Goal: Task Accomplishment & Management: Use online tool/utility

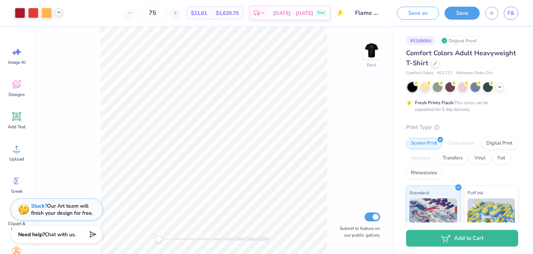
click at [61, 14] on icon at bounding box center [59, 12] width 6 height 6
click at [59, 13] on icon at bounding box center [59, 12] width 6 height 6
click at [58, 11] on icon at bounding box center [59, 12] width 6 height 6
click at [61, 13] on icon at bounding box center [59, 12] width 6 height 6
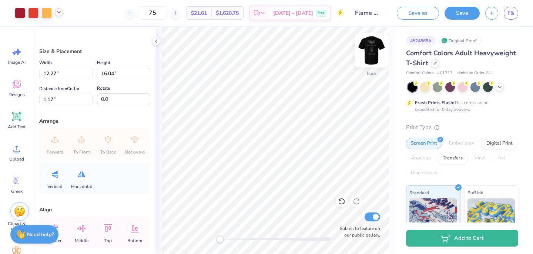
type input "12.27"
type input "16.04"
type input "1.17"
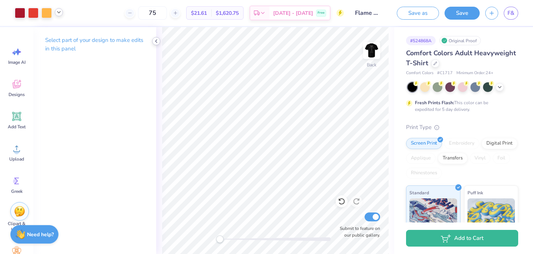
click at [157, 43] on icon at bounding box center [156, 41] width 6 height 6
click at [155, 42] on icon at bounding box center [156, 41] width 6 height 6
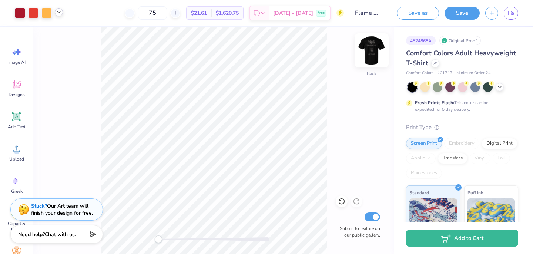
click at [371, 55] on img at bounding box center [372, 51] width 30 height 30
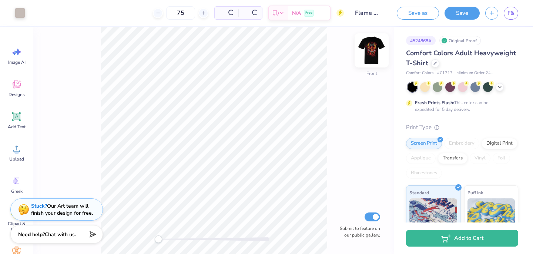
click at [371, 53] on img at bounding box center [372, 51] width 30 height 30
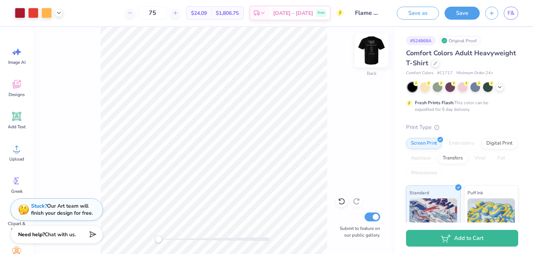
click at [368, 47] on img at bounding box center [372, 51] width 30 height 30
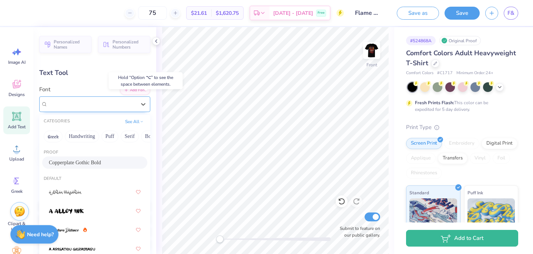
click at [113, 106] on div "Copperplate Gothic Bold" at bounding box center [92, 103] width 90 height 11
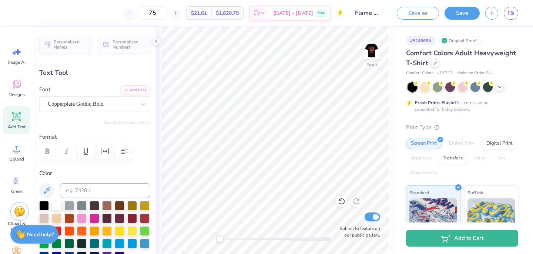
scroll to position [0, 2]
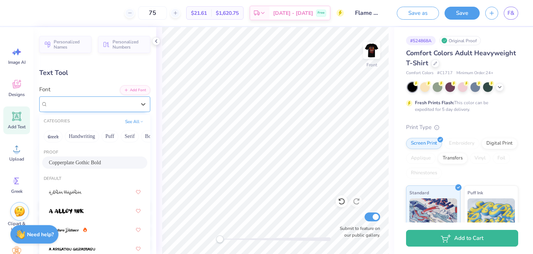
click at [127, 103] on div "Copperplate Gothic Bold" at bounding box center [92, 103] width 90 height 11
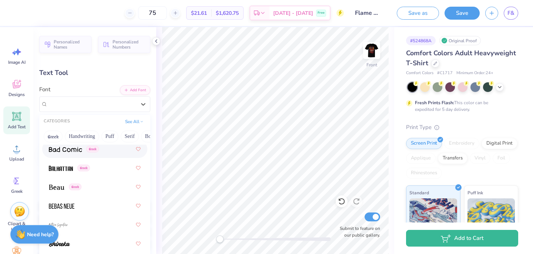
scroll to position [478, 0]
click at [103, 170] on div "Greek" at bounding box center [95, 167] width 92 height 13
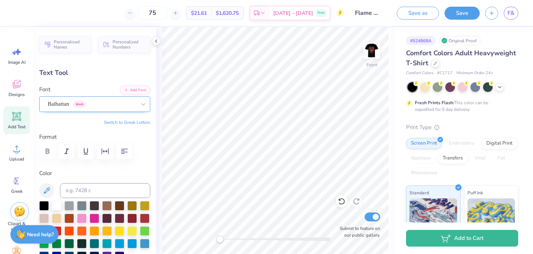
click at [76, 103] on div "Balhattan Greek" at bounding box center [92, 103] width 90 height 11
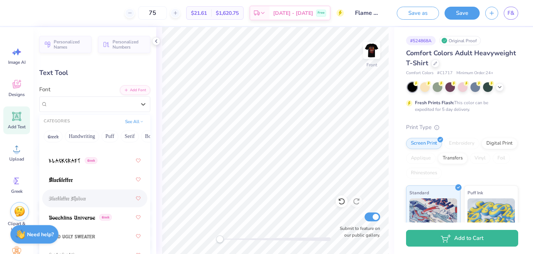
scroll to position [575, 0]
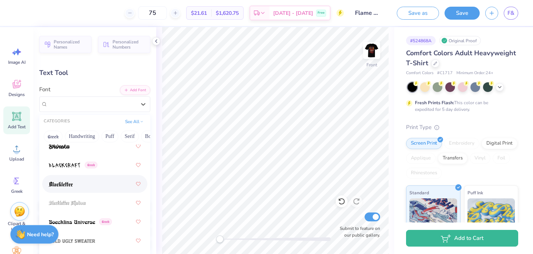
click at [94, 181] on div at bounding box center [95, 183] width 92 height 13
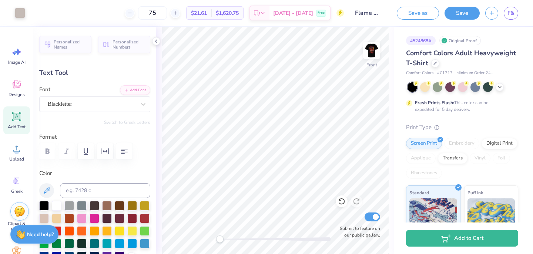
type input "8.56"
type input "1.00"
type input "7.91"
click at [111, 104] on div "Blackletter" at bounding box center [92, 103] width 90 height 11
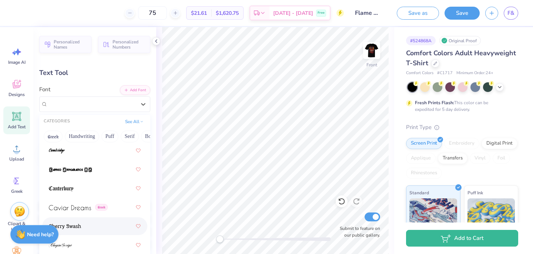
scroll to position [1115, 0]
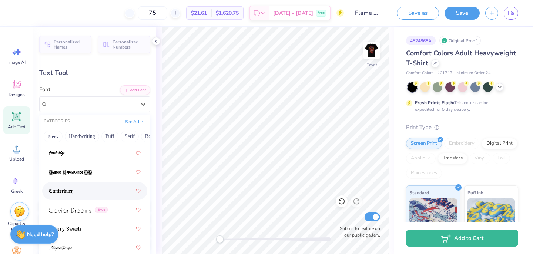
click at [86, 190] on div at bounding box center [95, 190] width 92 height 13
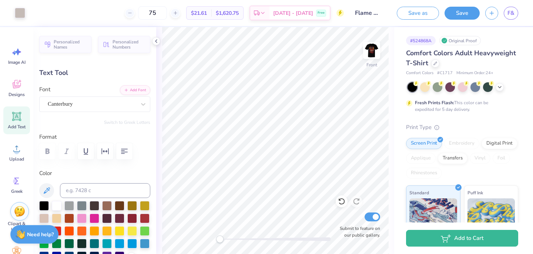
type input "9.40"
type input "0.85"
type input "7.99"
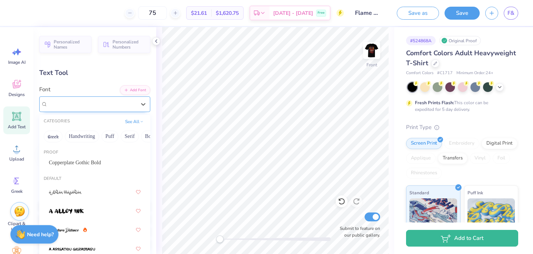
click at [110, 106] on div "Canterbury" at bounding box center [92, 103] width 90 height 11
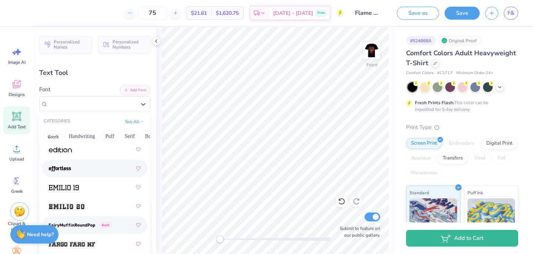
scroll to position [2138, 0]
click at [90, 171] on div at bounding box center [95, 168] width 92 height 13
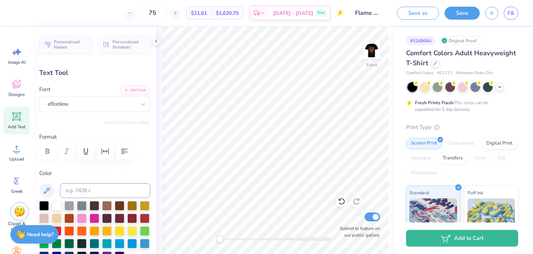
scroll to position [0, 0]
type textarea "THE SWEEP TOUR"
type input "6.76"
type input "1.02"
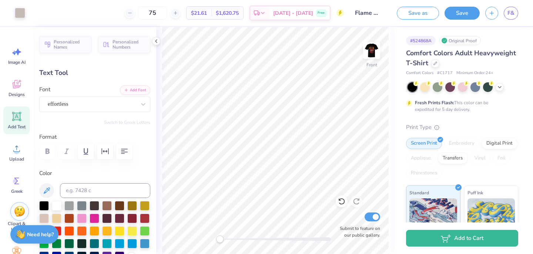
type input "7.90"
click at [106, 98] on div "effortless" at bounding box center [92, 103] width 90 height 11
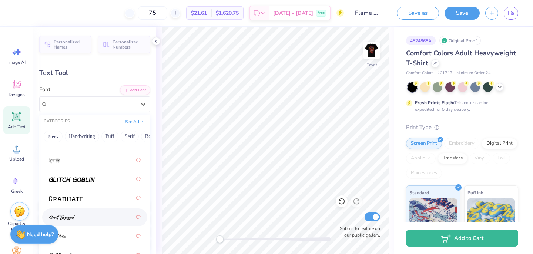
scroll to position [2472, 0]
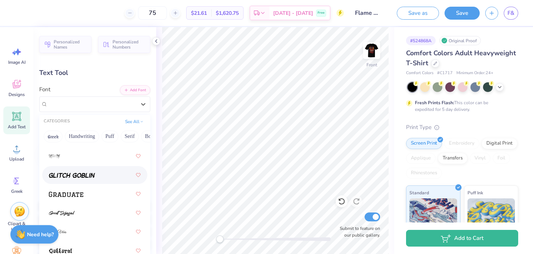
click at [82, 177] on img at bounding box center [72, 175] width 46 height 5
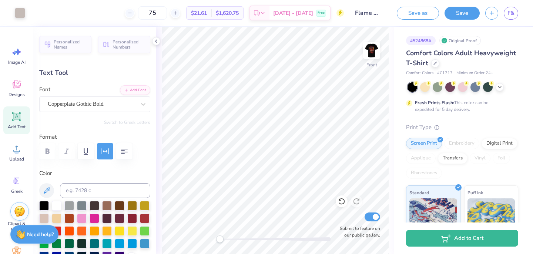
type input "2.41"
type input "0.57"
type input "10.13"
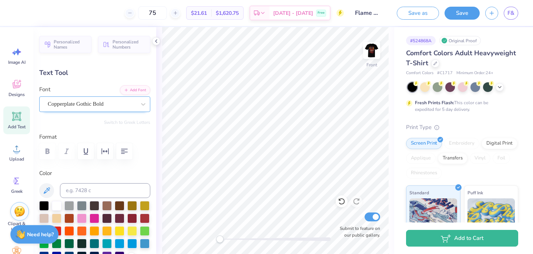
click at [120, 101] on div "Copperplate Gothic Bold" at bounding box center [92, 103] width 90 height 11
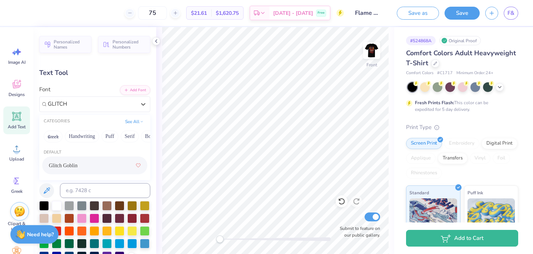
click at [107, 166] on div "Glitch Goblin" at bounding box center [95, 164] width 92 height 13
type input "GLITCH"
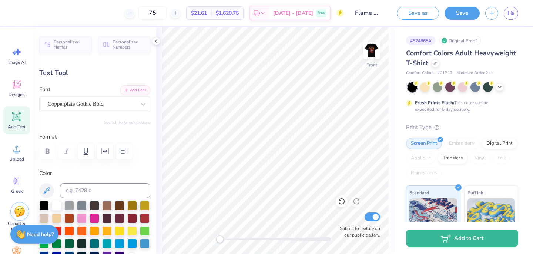
type input "7.13"
type input "0.41"
type input "17.59"
click at [90, 108] on div "Copperplate Gothic Bold" at bounding box center [92, 103] width 90 height 11
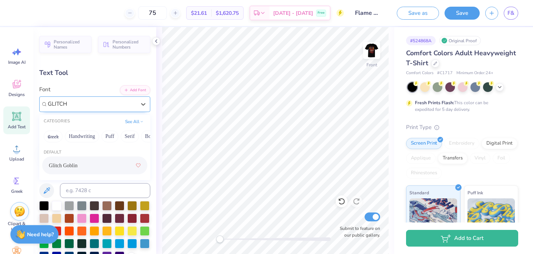
click at [97, 160] on div "Glitch Goblin" at bounding box center [95, 164] width 92 height 13
type input "GLITCH"
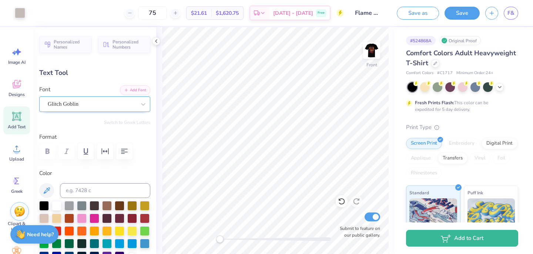
type input "2.41"
type input "0.57"
type input "10.13"
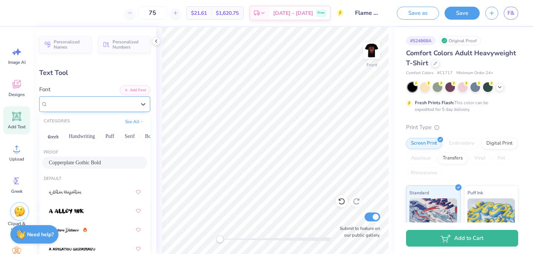
click at [92, 104] on div "Copperplate Gothic Bold" at bounding box center [92, 103] width 90 height 11
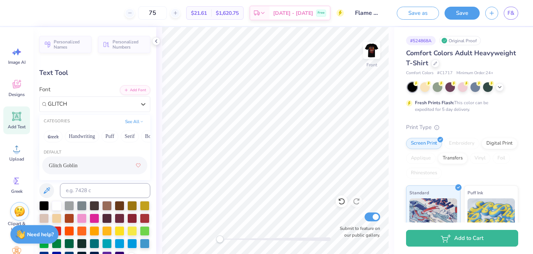
click at [102, 162] on div "Glitch Goblin" at bounding box center [95, 164] width 92 height 13
type input "GLITCH"
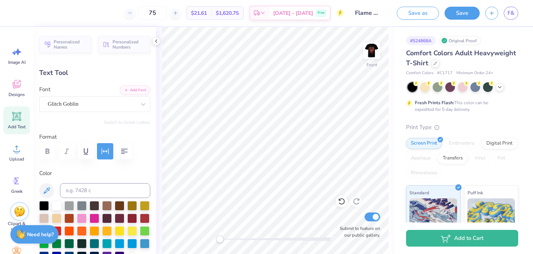
type input "2.42"
type input "11.29"
type input "1.84"
type input "0.60"
type input "10.12"
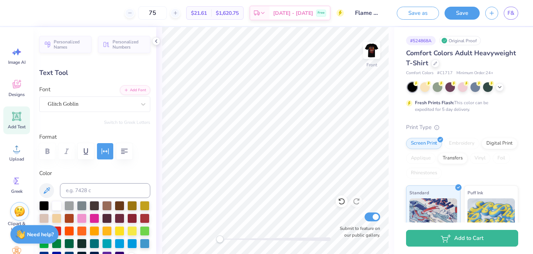
type input "2.74"
type input "0.89"
type input "9.82"
type input "2.42"
type input "0.57"
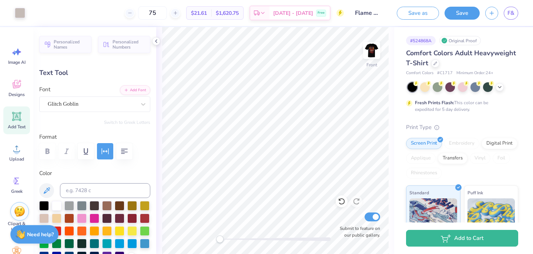
type input "11.29"
click at [95, 103] on div "Copperplate Gothic Bold" at bounding box center [92, 103] width 90 height 11
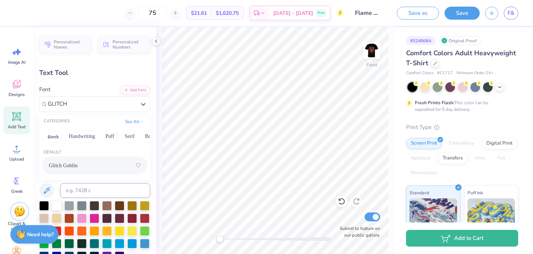
click at [103, 164] on div "Glitch Goblin" at bounding box center [95, 164] width 92 height 13
type input "GLITCH"
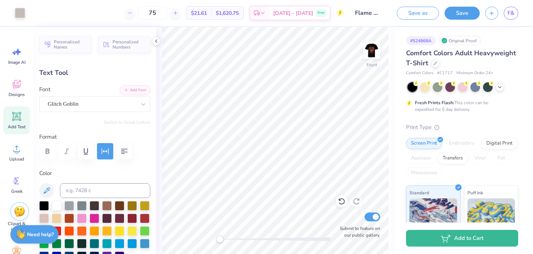
type input "1.86"
type input "0.60"
type input "11.27"
type input "2.94"
type input "0.94"
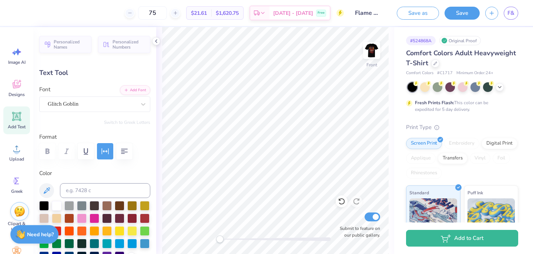
type input "10.93"
type input "2.58"
type input "0.83"
type input "11.10"
type input "2.74"
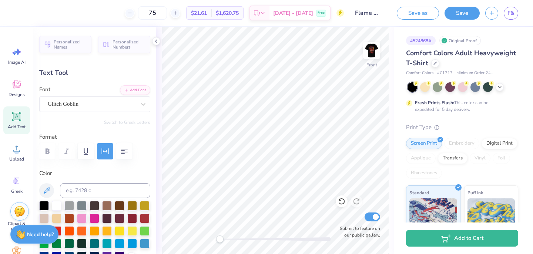
type input "0.89"
type input "9.82"
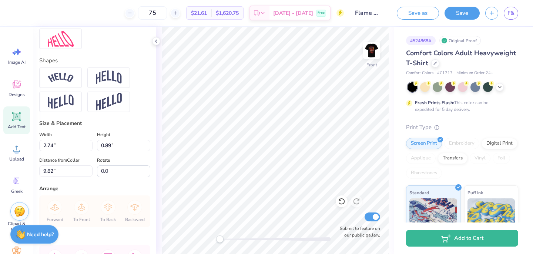
scroll to position [301, 0]
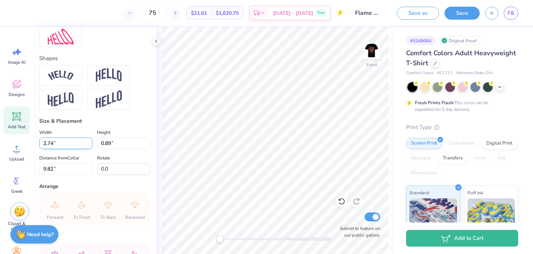
click at [53, 144] on input "2.74" at bounding box center [65, 142] width 53 height 11
type input "2.75"
click at [111, 142] on input "0.89" at bounding box center [123, 142] width 53 height 11
type input "0.9"
type input "2.58"
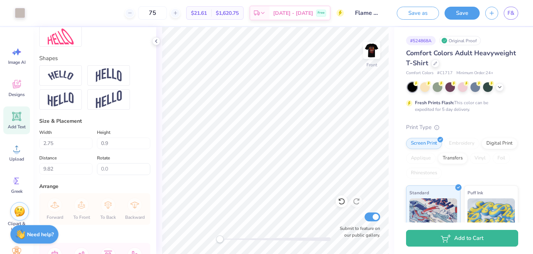
type input "0.83"
type input "11.10"
click at [53, 143] on input "2.58" at bounding box center [65, 142] width 53 height 11
type input "2.75"
click at [111, 142] on input "0.83" at bounding box center [123, 142] width 53 height 11
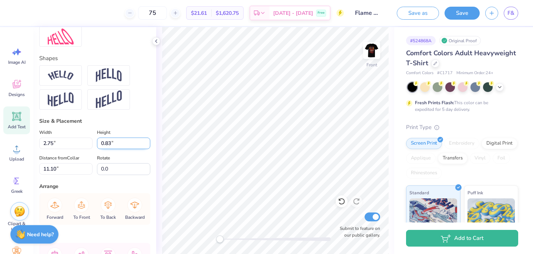
type input "0.88"
type input "11.07"
click at [109, 141] on input "0.88" at bounding box center [123, 142] width 53 height 11
click at [111, 141] on input "0.88" at bounding box center [123, 142] width 53 height 11
type input "0.88"
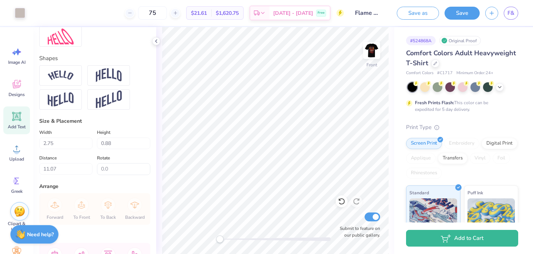
type input "2.41"
type input "0.57"
type input "12.46"
click at [53, 144] on input "2.41" at bounding box center [65, 142] width 53 height 11
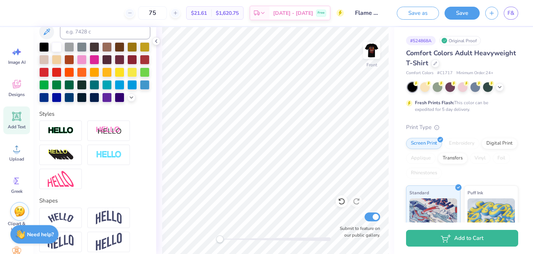
scroll to position [0, 0]
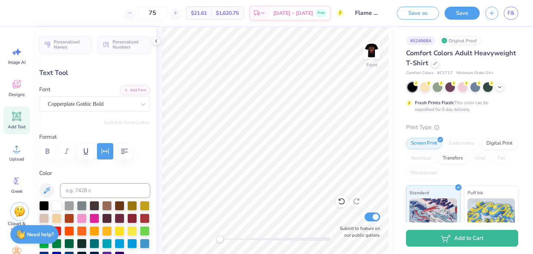
click at [77, 104] on div "Copperplate Gothic Bold" at bounding box center [92, 103] width 90 height 11
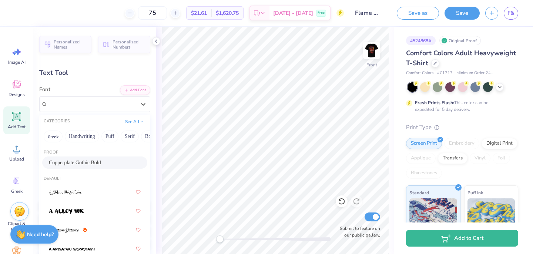
type input "2.00"
type input "0.47"
type input "12.50"
type input "G"
type input "L"
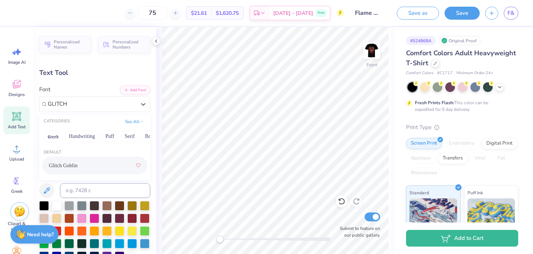
click at [91, 165] on div "Glitch Goblin" at bounding box center [95, 164] width 92 height 13
type input "GLITCH"
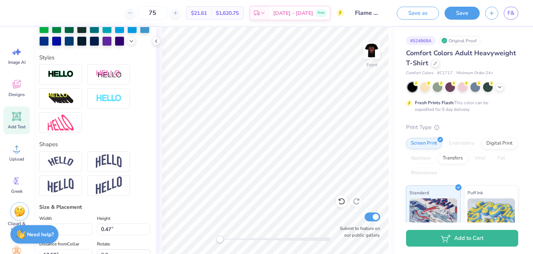
scroll to position [296, 0]
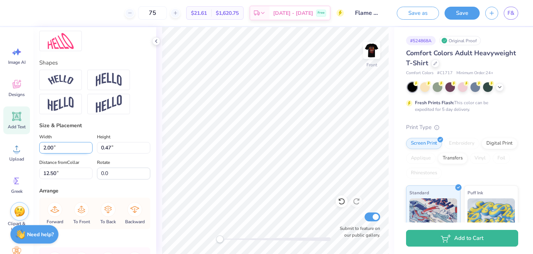
click at [52, 148] on input "2.00" at bounding box center [65, 147] width 53 height 11
click at [111, 148] on input "0.47" at bounding box center [123, 147] width 53 height 11
type input "2.11"
type input "0.68"
type input "12.40"
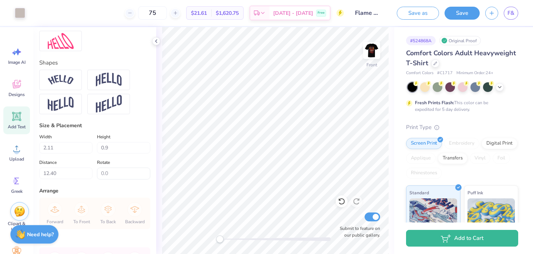
click at [54, 153] on div "Width 2.11 Height 0.9 Distance 12.40 Rotate 0.0" at bounding box center [94, 155] width 111 height 47
type input "0.68"
click at [53, 147] on input "2.11" at bounding box center [65, 147] width 53 height 11
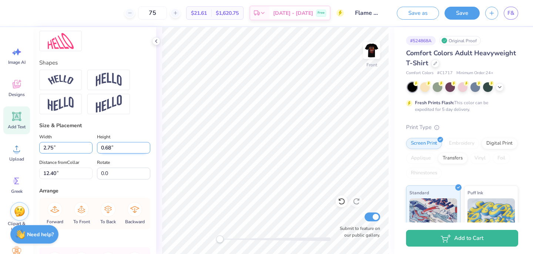
type input "2.75"
click at [111, 147] on input "0.68" at bounding box center [123, 147] width 53 height 11
type input "0.89"
type input "12.29"
click at [110, 147] on input "0.89" at bounding box center [123, 147] width 53 height 11
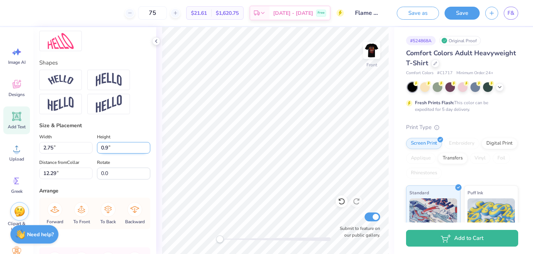
type input "0.9"
type input "2.77"
type input "0.90"
type input "2.75"
type input "0.89"
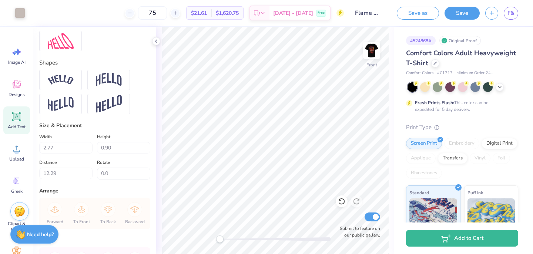
type input "9.82"
type input "0.88"
click at [57, 174] on input "11.13" at bounding box center [65, 172] width 53 height 11
type input "11.12"
type input "0.89"
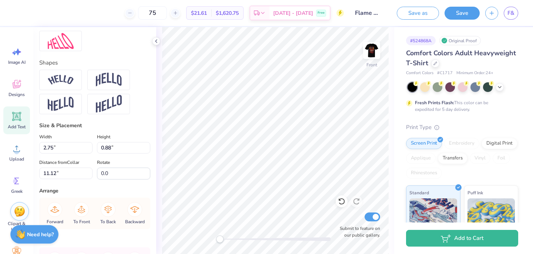
type input "9.82"
type input "2.77"
type input "0.90"
type input "12.41"
type input "2.75"
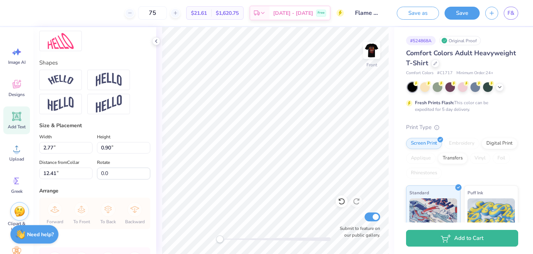
type input "0.88"
type input "11.12"
type input "2.77"
type input "0.90"
click at [56, 173] on input "12.41" at bounding box center [65, 172] width 53 height 11
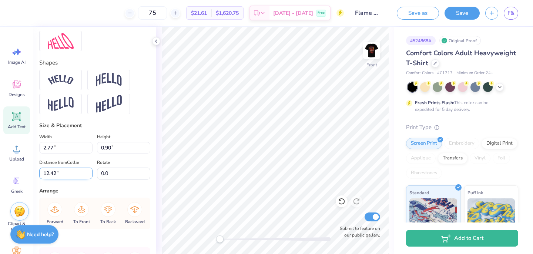
type input "12.42"
click at [53, 148] on input "2.77" at bounding box center [65, 147] width 53 height 11
type input "2.75"
type input "0.88"
type input "11.13"
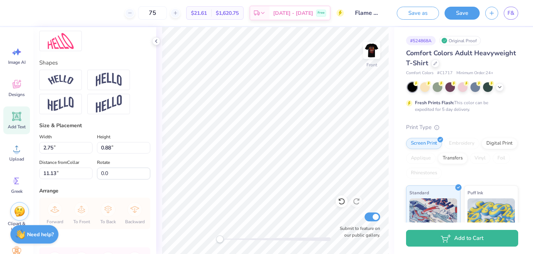
type input "0.89"
type input "12.42"
type input "2.37"
type input "0.58"
type input "13.65"
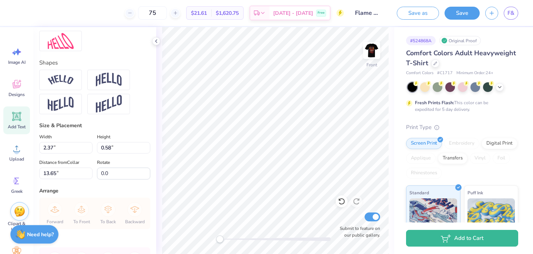
type textarea "2009"
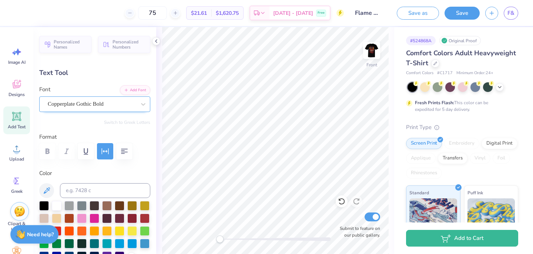
click at [78, 104] on div "Copperplate Gothic Bold" at bounding box center [92, 103] width 90 height 11
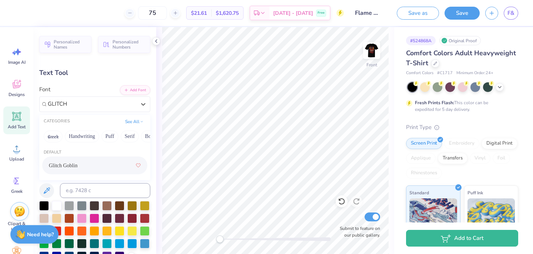
click at [96, 157] on div "Glitch Goblin" at bounding box center [94, 165] width 105 height 18
type input "GLITCH"
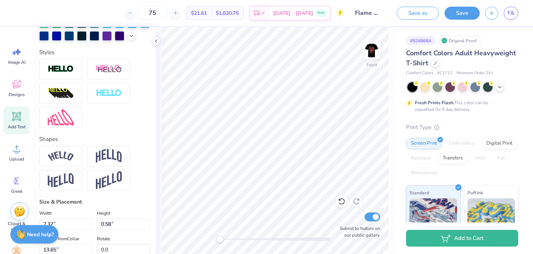
scroll to position [358, 0]
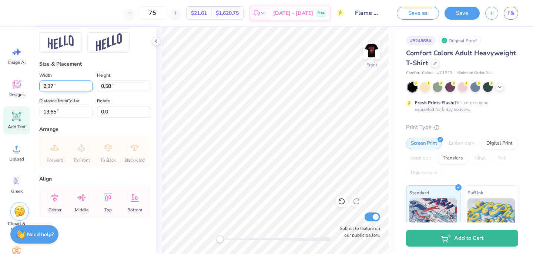
click at [53, 86] on input "2.37" at bounding box center [65, 85] width 53 height 11
type input "2.15"
type input "0.69"
type input "13.60"
click at [111, 84] on input "0.69" at bounding box center [123, 85] width 53 height 11
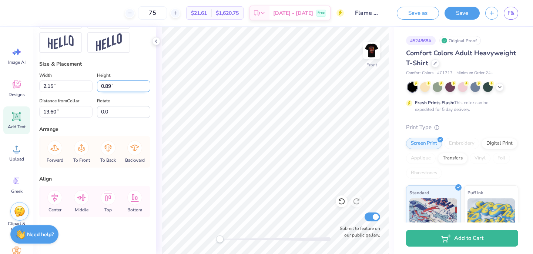
type input "0.89"
type input "2.76"
type input "13.50"
click at [53, 86] on input "2.76" at bounding box center [65, 85] width 53 height 11
type input "2.75"
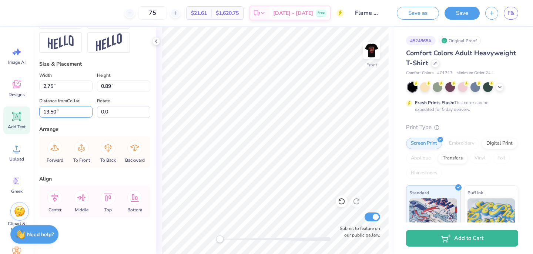
click at [56, 112] on input "13.50" at bounding box center [65, 111] width 53 height 11
type input "13.72"
type input "2.48"
type input "0.58"
type input "14.92"
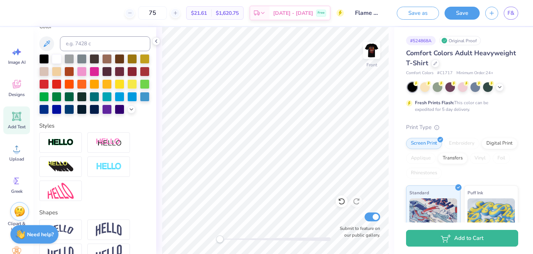
scroll to position [0, 0]
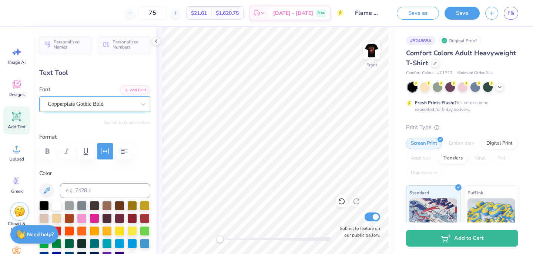
click at [87, 105] on div "Copperplate Gothic Bold" at bounding box center [92, 103] width 90 height 11
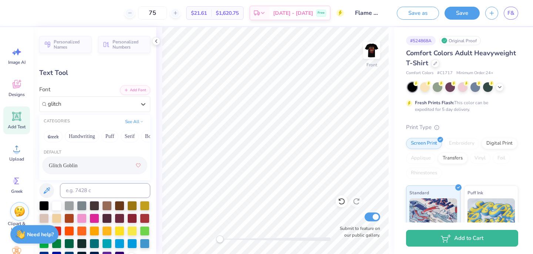
click at [87, 167] on div "Glitch Goblin" at bounding box center [95, 164] width 92 height 13
type input "glitch"
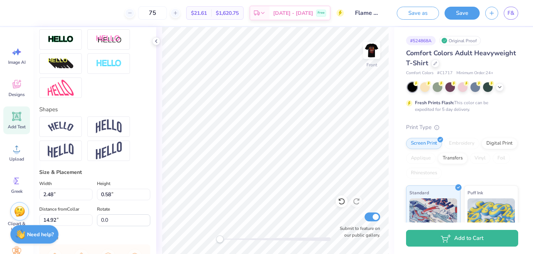
scroll to position [358, 0]
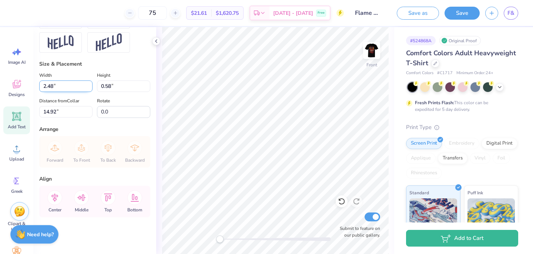
click at [53, 85] on input "2.48" at bounding box center [65, 85] width 53 height 11
type input "2.14"
type input "0.67"
type input "14.88"
type input "2.75"
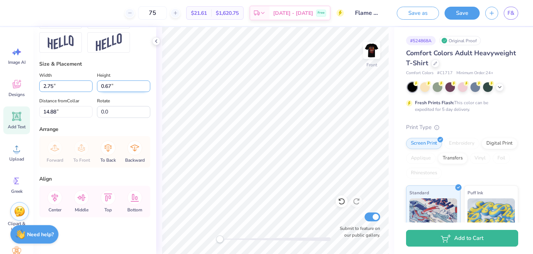
type input "0.86"
type input "14.78"
click at [77, 96] on label "Distance from Collar" at bounding box center [59, 100] width 40 height 9
click at [77, 106] on input "14.78" at bounding box center [65, 111] width 53 height 11
click at [112, 85] on input "0.86" at bounding box center [123, 85] width 53 height 11
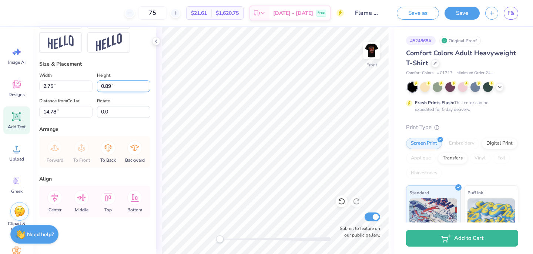
type input "0.89"
type input "2.86"
type input "14.77"
click at [54, 86] on input "2.86" at bounding box center [65, 85] width 53 height 11
type input "2.75"
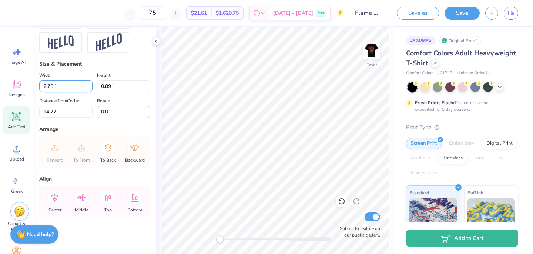
type input "0.86"
click at [54, 114] on input "14.78" at bounding box center [65, 111] width 53 height 11
drag, startPoint x: 58, startPoint y: 113, endPoint x: 34, endPoint y: 109, distance: 24.8
click at [34, 109] on div "Personalized Names Personalized Numbers Text Tool Add Font Font Glitch Goblin S…" at bounding box center [94, 140] width 123 height 227
type input "15.02"
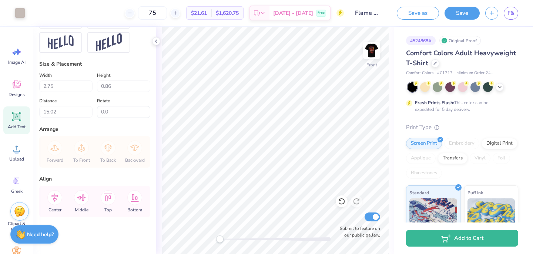
type input "0.89"
type input "12.42"
type input "0.86"
type input "15.02"
type input "0.89"
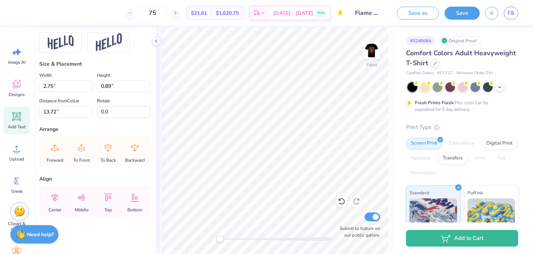
type input "12.42"
type input "0.88"
type input "11.13"
type input "0.89"
type input "9.82"
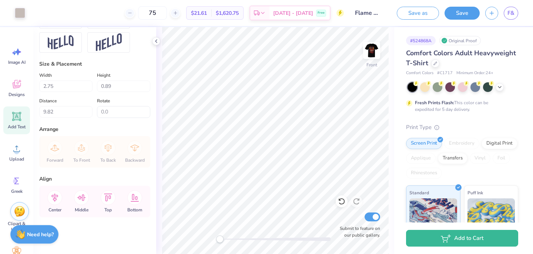
type input "5.96"
type input "0.42"
type input "16.78"
type input "6.54"
type input "0.44"
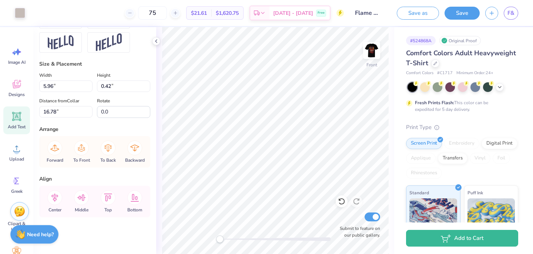
type input "17.58"
type input "5.96"
type input "0.42"
type input "16.78"
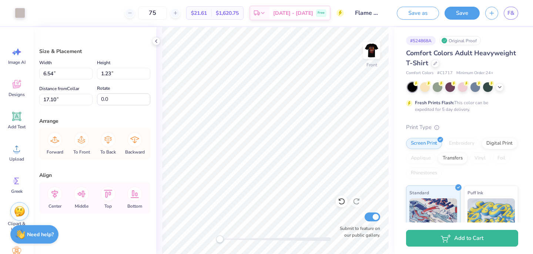
type input "16.94"
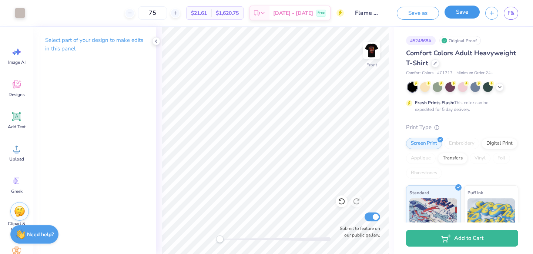
click at [478, 10] on button "Save" at bounding box center [462, 12] width 35 height 13
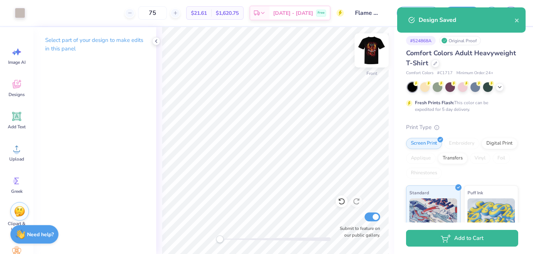
click at [368, 49] on img at bounding box center [372, 51] width 30 height 30
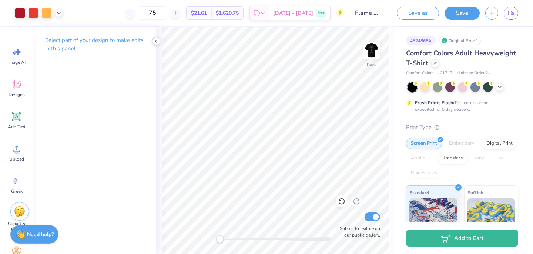
click at [155, 43] on icon at bounding box center [156, 41] width 6 height 6
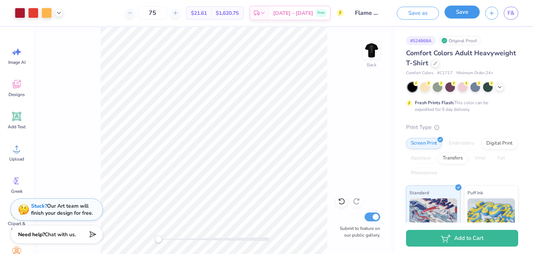
click at [457, 17] on button "Save" at bounding box center [462, 12] width 35 height 13
click at [513, 9] on div "Design Saved" at bounding box center [461, 7] width 131 height 3
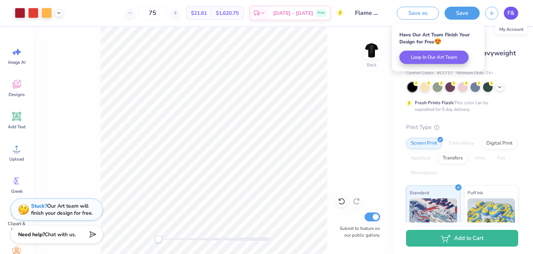
click at [511, 16] on span "F&" at bounding box center [511, 13] width 7 height 9
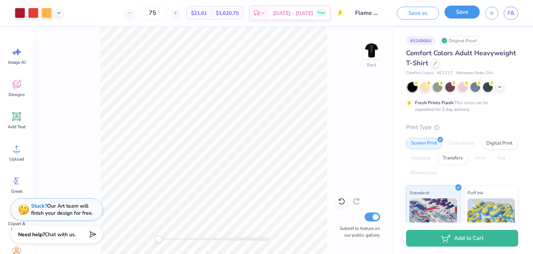
click at [468, 17] on button "Save" at bounding box center [462, 12] width 35 height 13
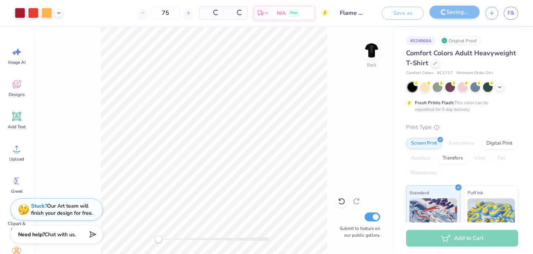
click at [373, 46] on img at bounding box center [371, 50] width 15 height 15
click at [374, 47] on div at bounding box center [371, 50] width 17 height 17
click at [512, 16] on span "F&" at bounding box center [511, 13] width 7 height 9
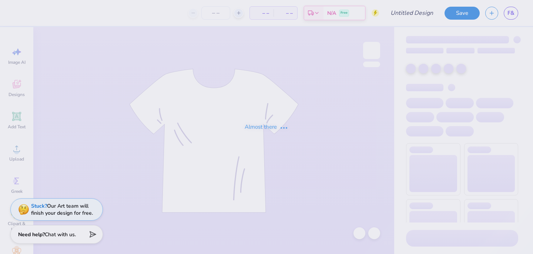
type input "Flame & Fortune : [GEOGRAPHIC_DATA]"
type input "75"
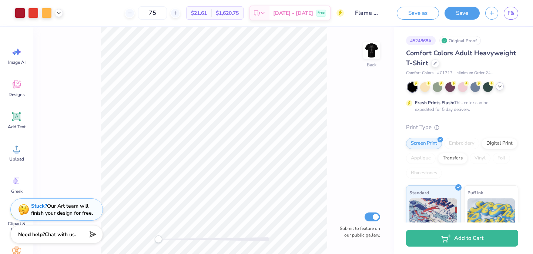
click at [499, 86] on icon at bounding box center [500, 86] width 6 height 6
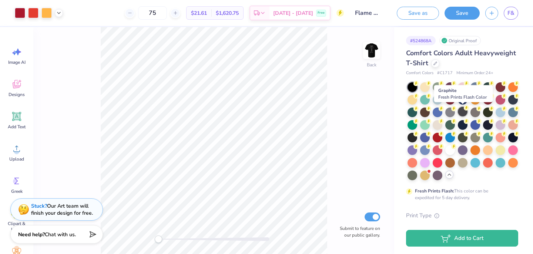
click at [463, 111] on div at bounding box center [463, 112] width 10 height 10
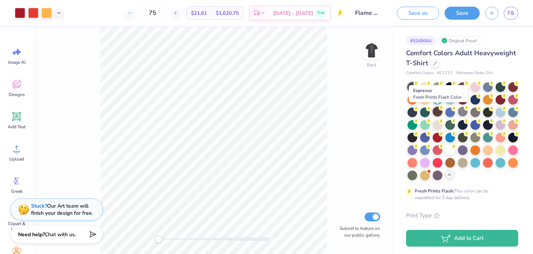
click at [438, 113] on div at bounding box center [438, 112] width 10 height 10
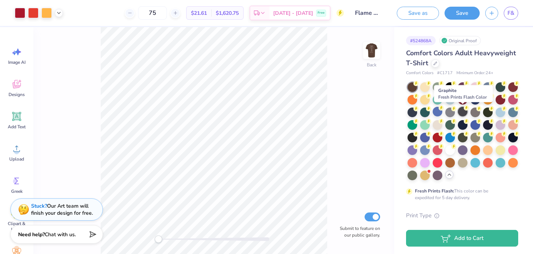
click at [459, 112] on div at bounding box center [463, 112] width 10 height 10
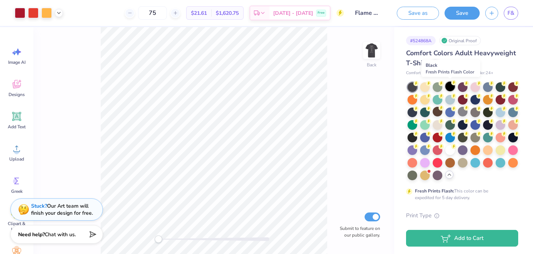
click at [451, 87] on div at bounding box center [450, 86] width 10 height 10
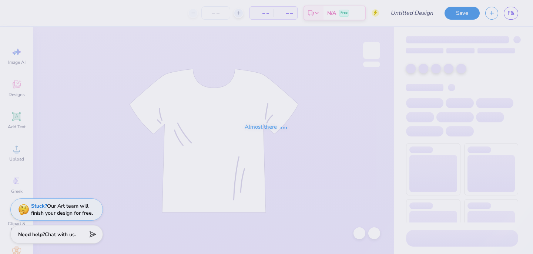
type input "Flame & Fortune : [GEOGRAPHIC_DATA]"
type input "75"
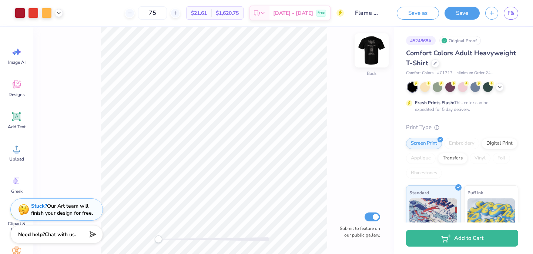
click at [367, 55] on img at bounding box center [372, 51] width 30 height 30
click at [369, 53] on img at bounding box center [372, 51] width 30 height 30
click at [370, 52] on img at bounding box center [372, 51] width 30 height 30
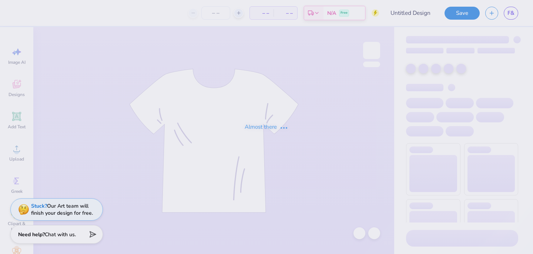
type input "Flame & Fortune : [GEOGRAPHIC_DATA]"
type input "75"
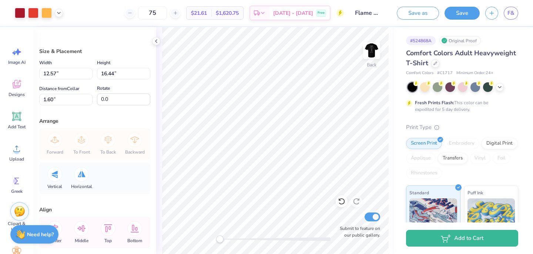
type input "12.57"
type input "16.44"
type input "1.60"
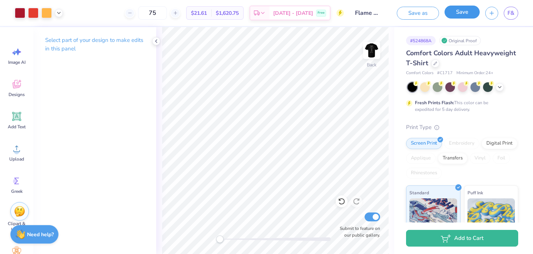
click at [454, 16] on button "Save" at bounding box center [462, 12] width 35 height 13
click at [512, 13] on div "Art colors 75 $21.61 Per Item $1,620.75 Total Est. Delivery Oct 6 - 9 Free Desi…" at bounding box center [266, 127] width 533 height 254
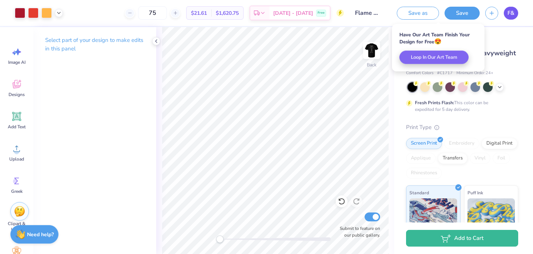
click at [512, 12] on span "F&" at bounding box center [511, 13] width 7 height 9
